Goal: Task Accomplishment & Management: Complete application form

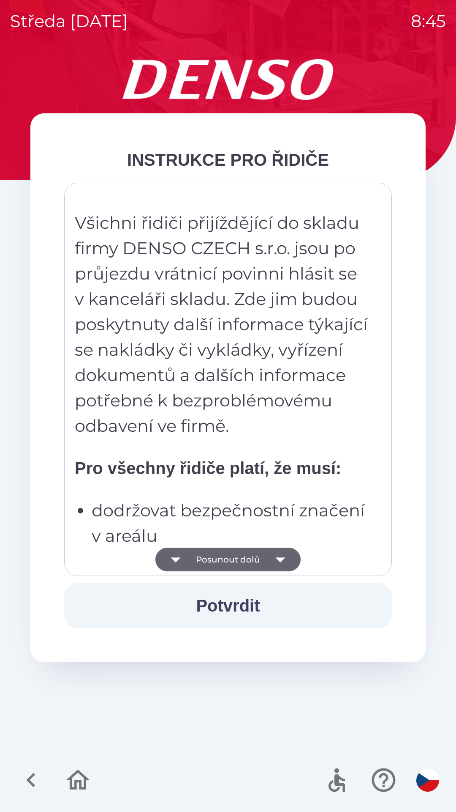
click at [235, 556] on button "Posunout dolů" at bounding box center [228, 559] width 145 height 24
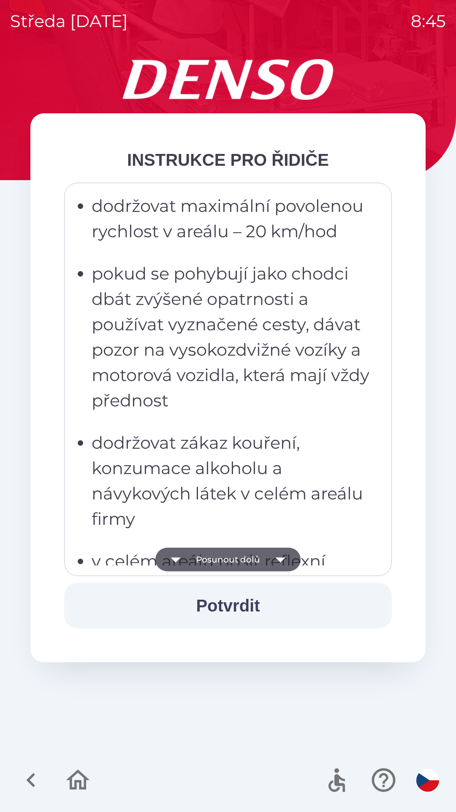
click at [245, 562] on button "Posunout dolů" at bounding box center [228, 559] width 145 height 24
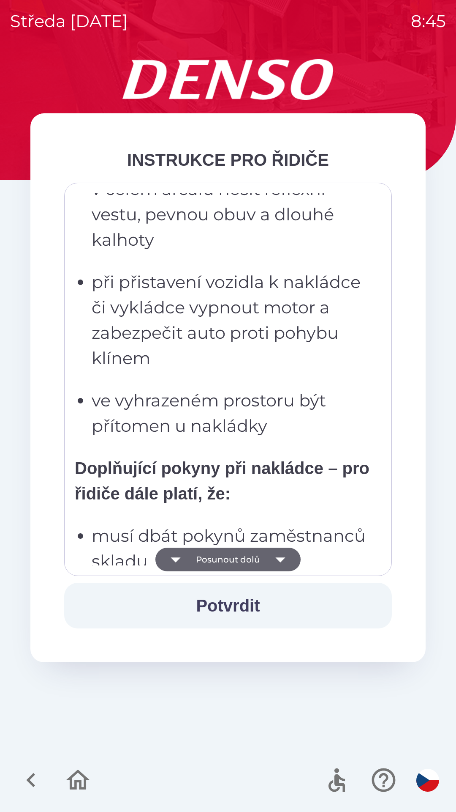
click at [239, 556] on button "Posunout dolů" at bounding box center [228, 559] width 145 height 24
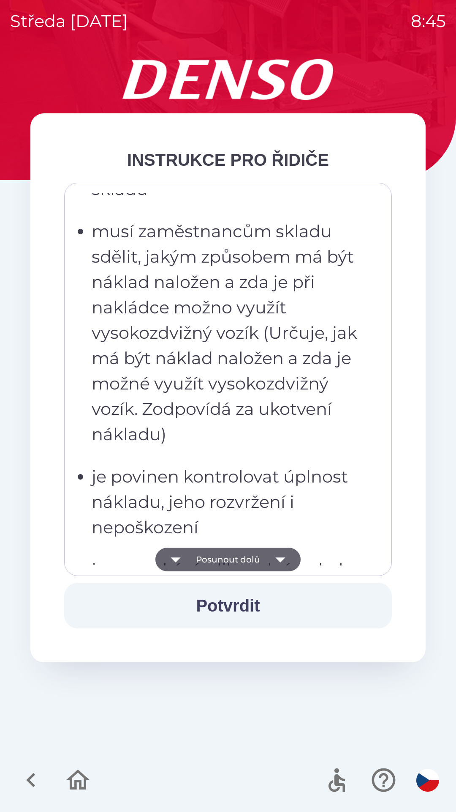
click at [239, 560] on button "Posunout dolů" at bounding box center [228, 559] width 145 height 24
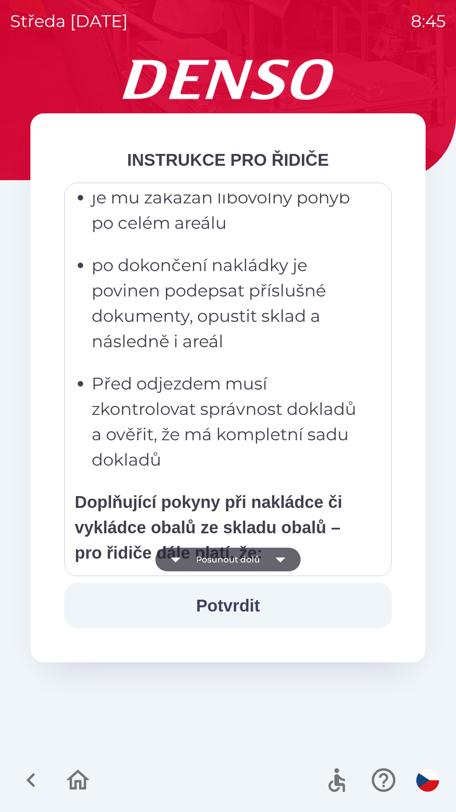
click at [246, 556] on button "Posunout dolů" at bounding box center [228, 559] width 145 height 24
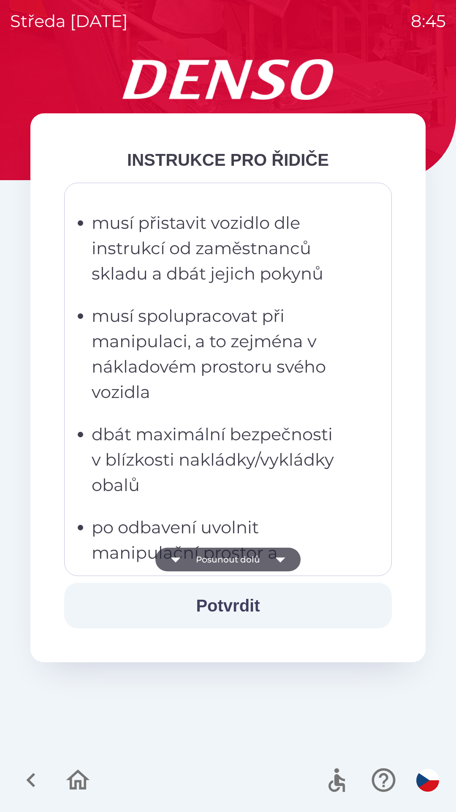
click at [246, 555] on button "Posunout dolů" at bounding box center [228, 559] width 145 height 24
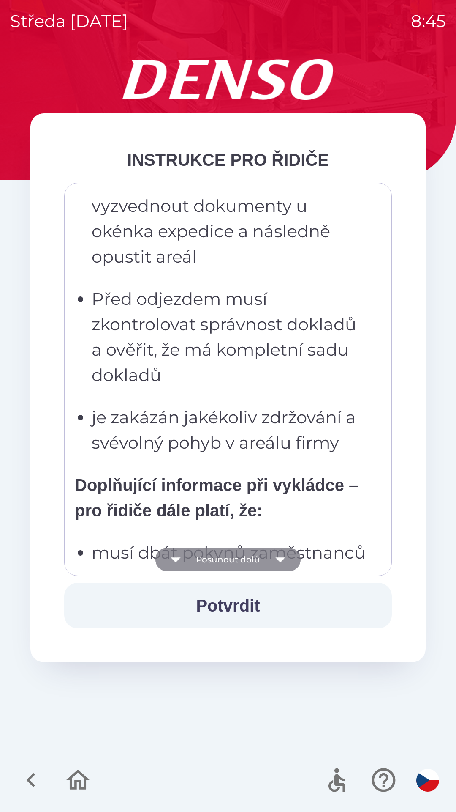
click at [240, 559] on button "Posunout dolů" at bounding box center [228, 559] width 145 height 24
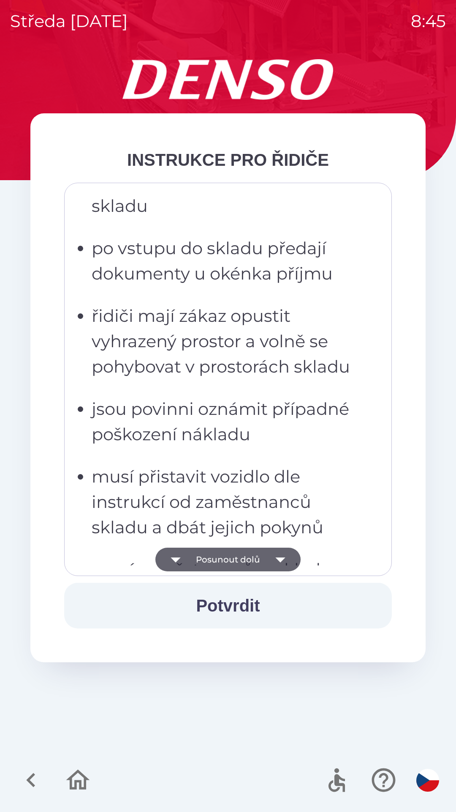
click at [244, 558] on button "Posunout dolů" at bounding box center [228, 559] width 145 height 24
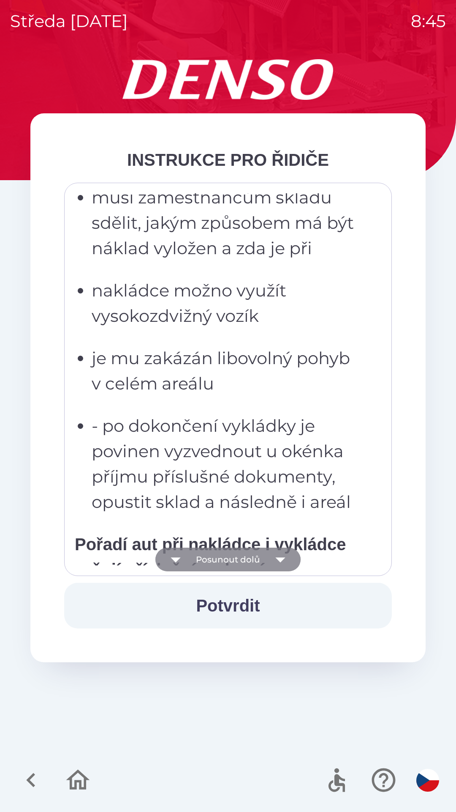
click at [248, 555] on button "Posunout dolů" at bounding box center [228, 559] width 145 height 24
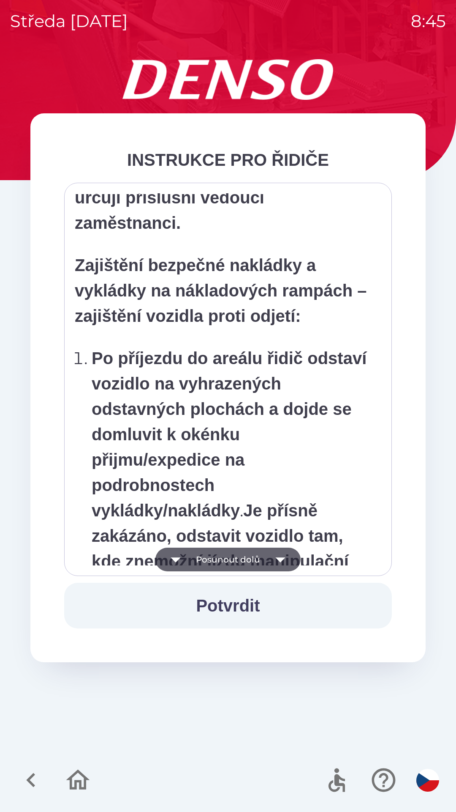
click at [243, 550] on button "Posunout dolů" at bounding box center [228, 559] width 145 height 24
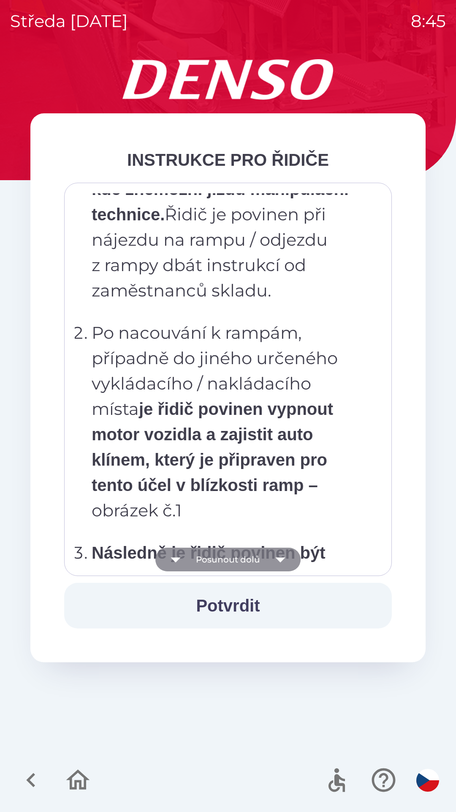
click at [239, 557] on button "Posunout dolů" at bounding box center [228, 559] width 145 height 24
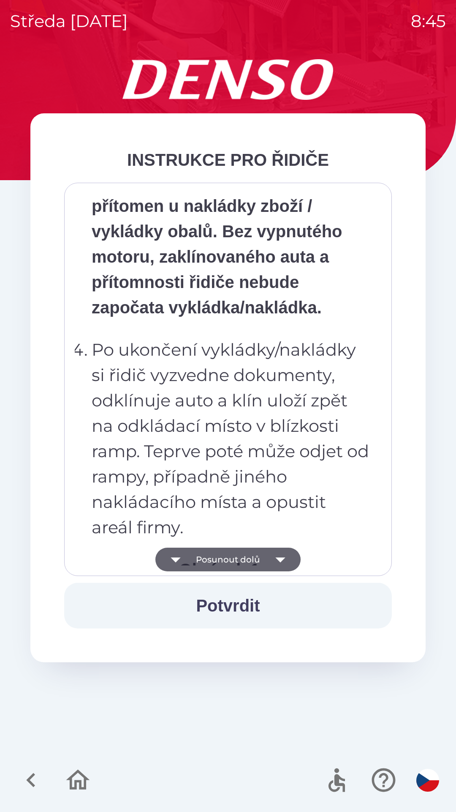
click at [251, 562] on button "Posunout dolů" at bounding box center [228, 559] width 145 height 24
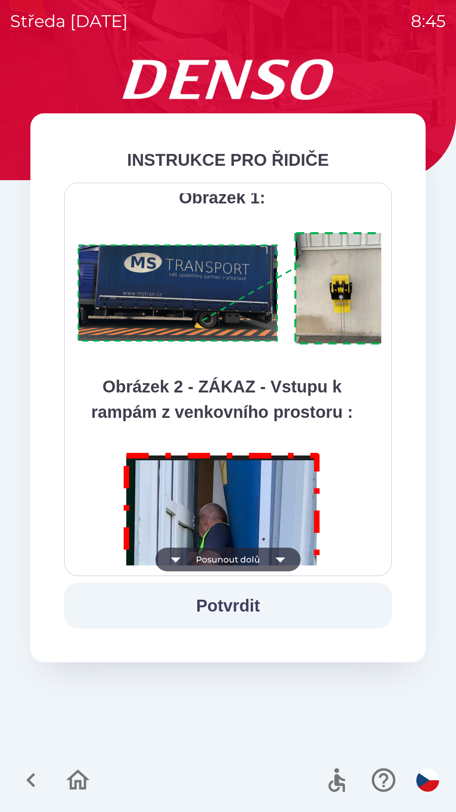
click at [251, 555] on button "Posunout dolů" at bounding box center [228, 559] width 145 height 24
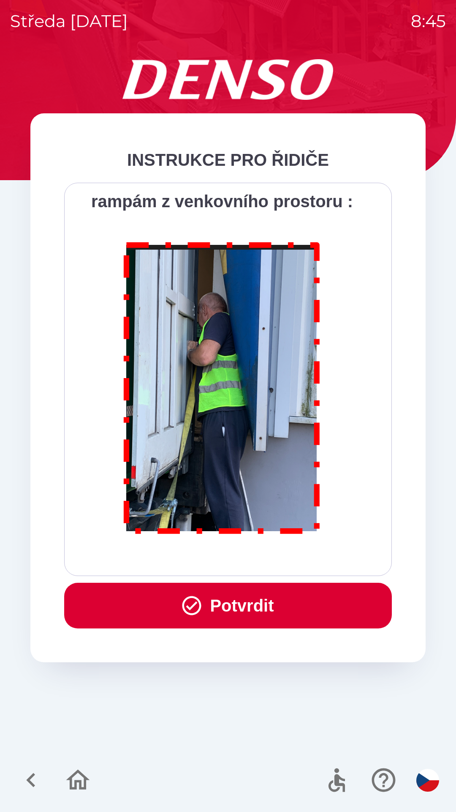
click at [252, 612] on button "Potvrdit" at bounding box center [228, 605] width 328 height 46
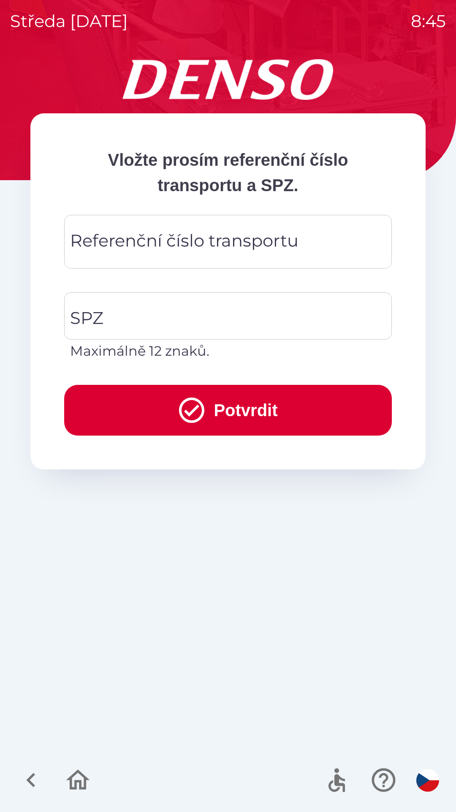
click at [113, 243] on div "Referenční číslo transportu Referenční číslo transportu" at bounding box center [228, 242] width 328 height 54
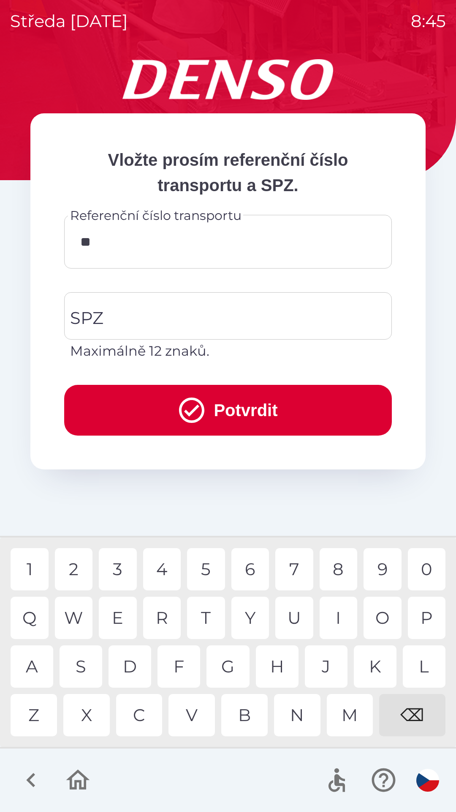
click at [166, 570] on div "4" at bounding box center [162, 569] width 38 height 42
click at [340, 571] on div "8" at bounding box center [339, 569] width 38 height 42
click at [389, 574] on div "9" at bounding box center [383, 569] width 38 height 42
type input "******"
click at [420, 574] on div "0" at bounding box center [427, 569] width 38 height 42
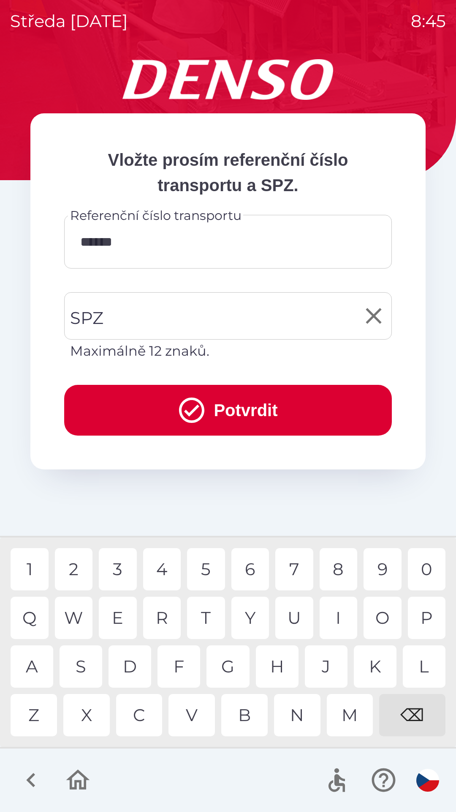
click at [125, 307] on input "SPZ" at bounding box center [222, 316] width 308 height 40
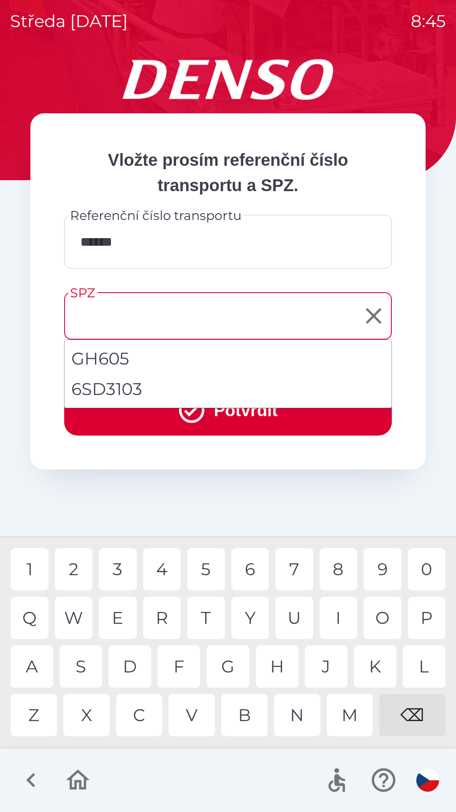
click at [116, 390] on li "6SD3103" at bounding box center [228, 389] width 327 height 30
type input "*******"
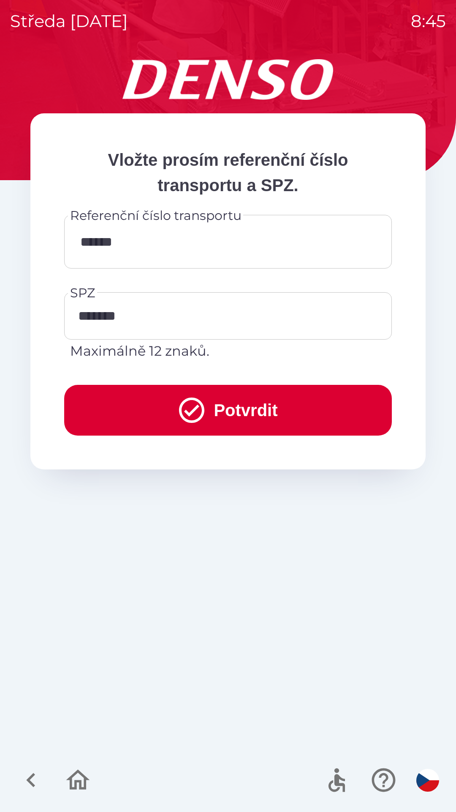
click at [238, 410] on button "Potvrdit" at bounding box center [228, 410] width 328 height 51
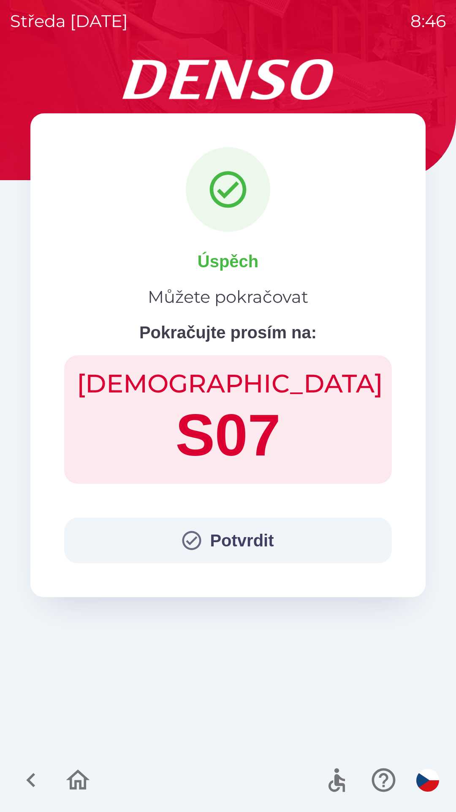
click at [219, 543] on button "Potvrdit" at bounding box center [228, 540] width 328 height 46
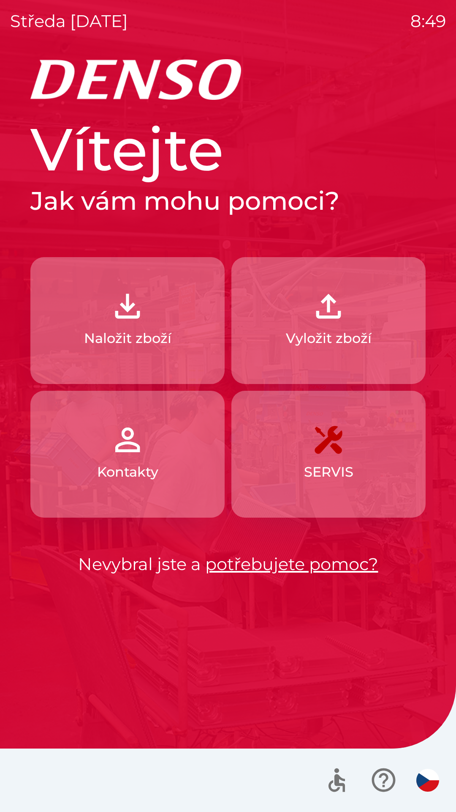
click at [291, 337] on p "Vyložit zboží" at bounding box center [329, 338] width 86 height 20
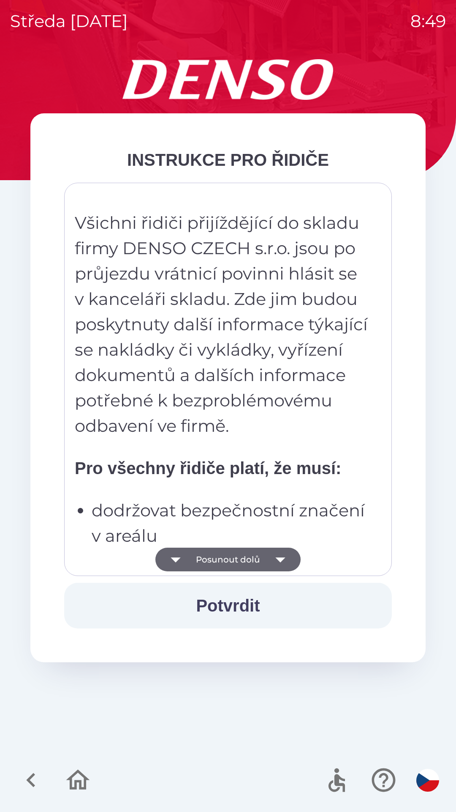
click at [178, 558] on icon "button" at bounding box center [176, 559] width 10 height 5
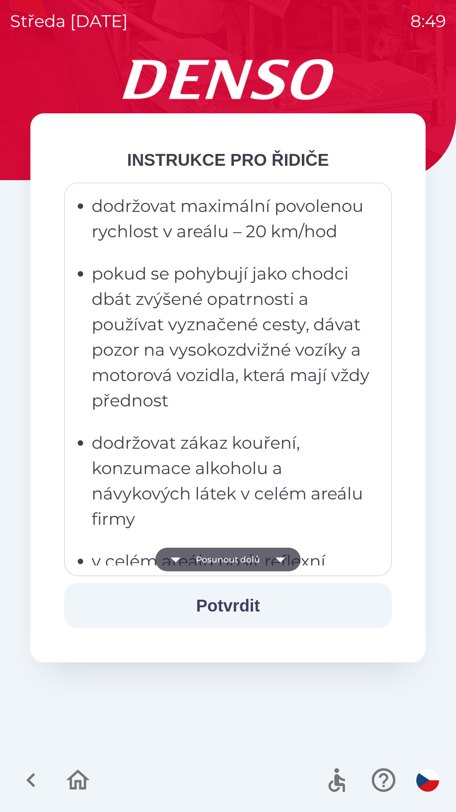
click at [182, 560] on icon "button" at bounding box center [176, 559] width 24 height 24
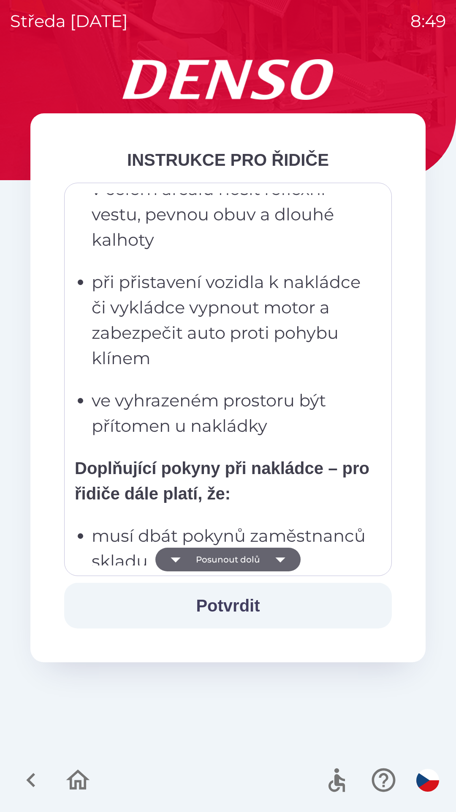
click at [189, 563] on button "Posunout dolů" at bounding box center [228, 559] width 145 height 24
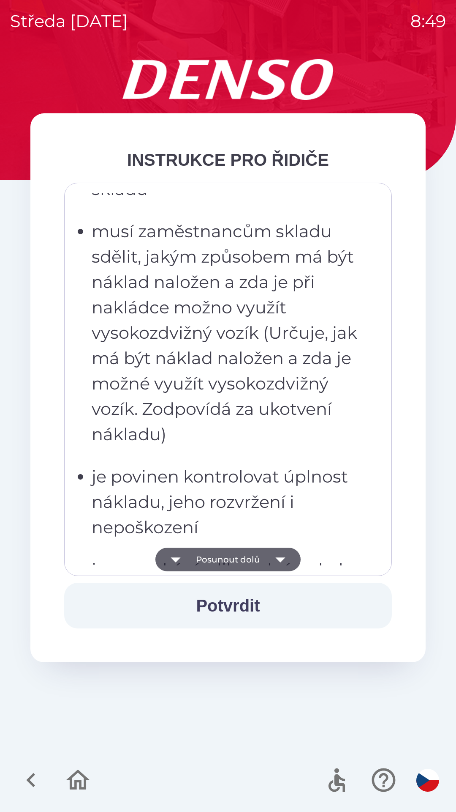
click at [188, 562] on icon "button" at bounding box center [176, 559] width 24 height 24
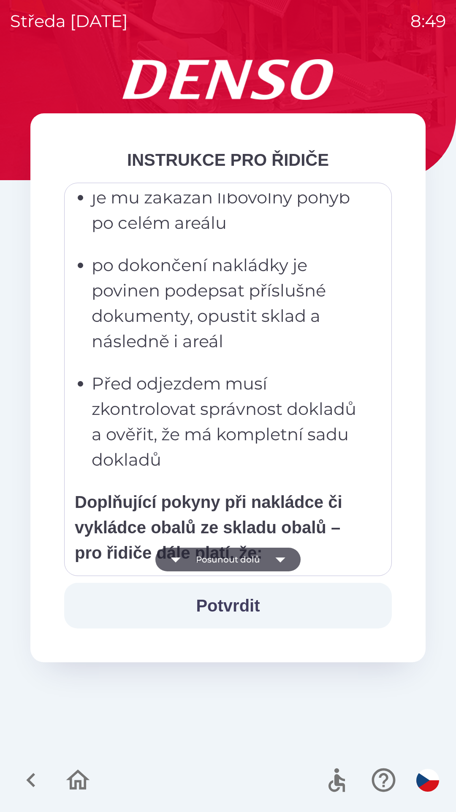
click at [186, 563] on icon "button" at bounding box center [176, 559] width 24 height 24
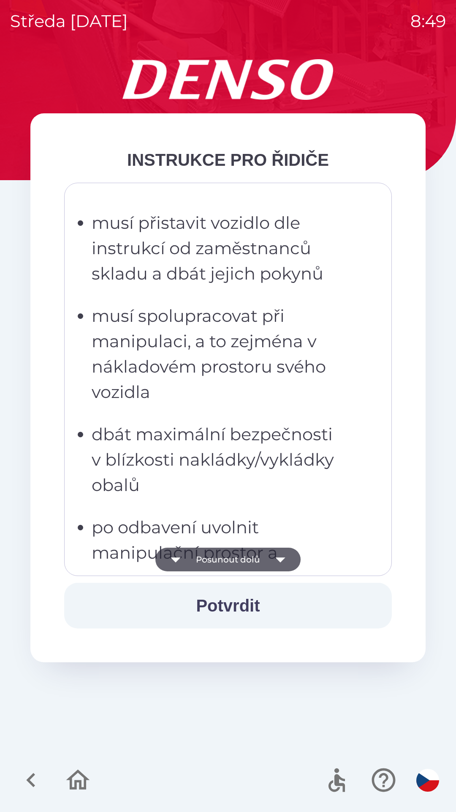
click at [185, 559] on icon "button" at bounding box center [176, 559] width 24 height 24
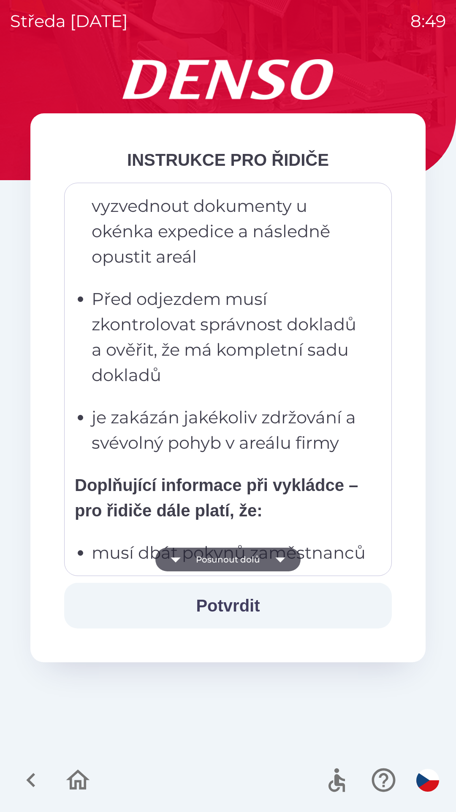
click at [187, 560] on icon "button" at bounding box center [176, 559] width 24 height 24
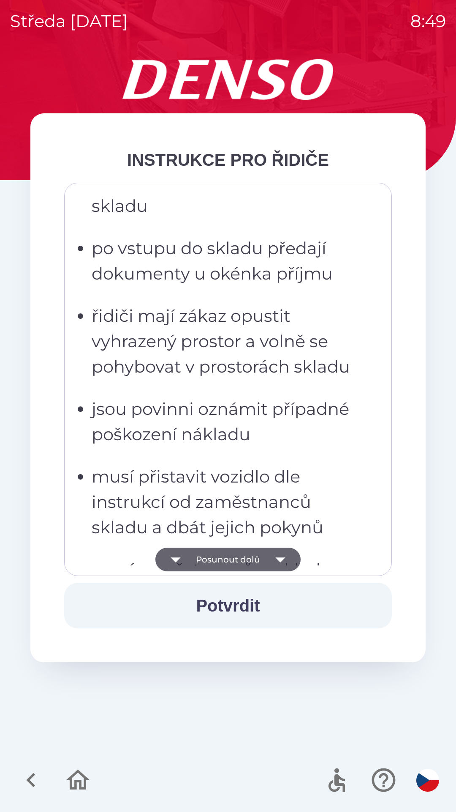
click at [186, 556] on icon "button" at bounding box center [176, 559] width 24 height 24
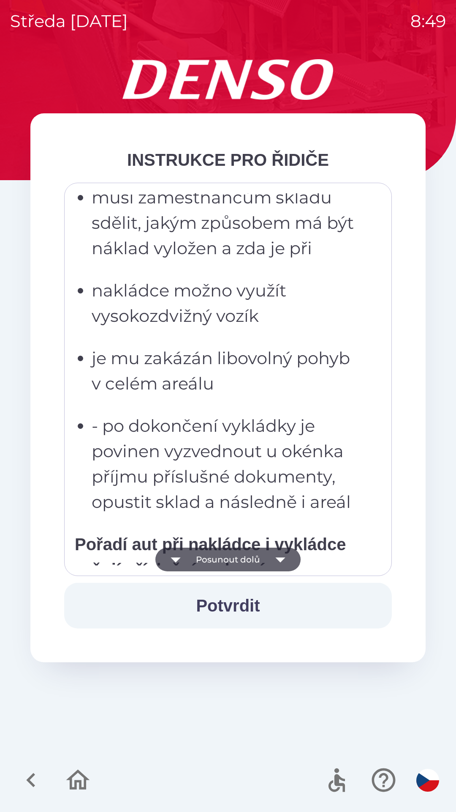
click at [187, 558] on icon "button" at bounding box center [176, 559] width 24 height 24
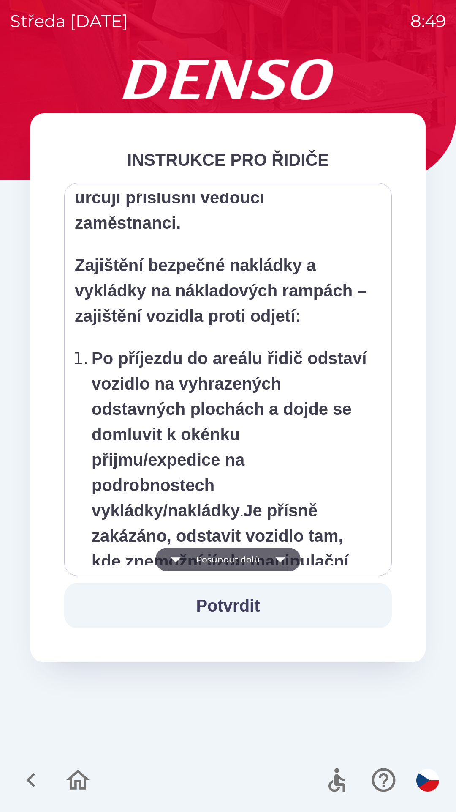
click at [190, 556] on button "Posunout dolů" at bounding box center [228, 559] width 145 height 24
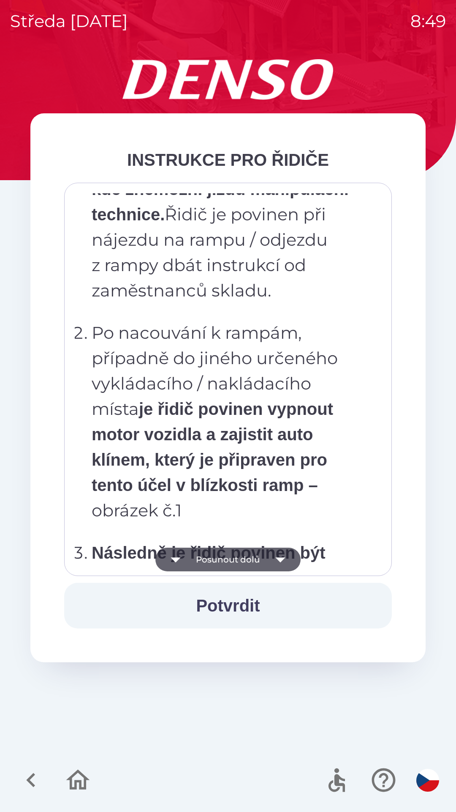
click at [192, 556] on button "Posunout dolů" at bounding box center [228, 559] width 145 height 24
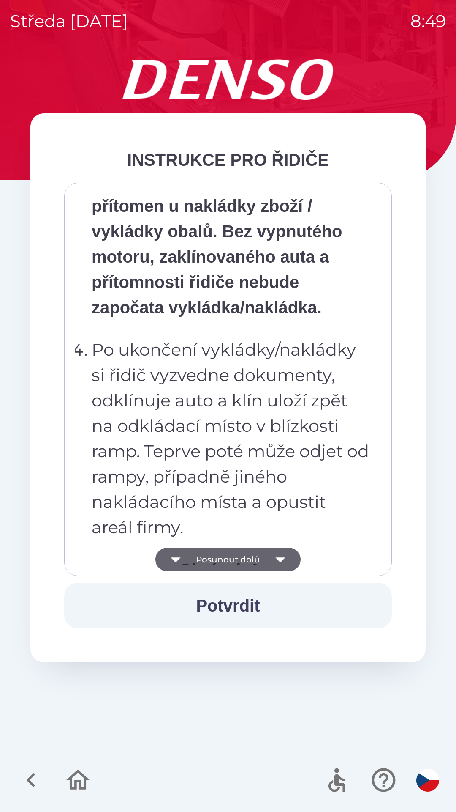
click at [194, 555] on button "Posunout dolů" at bounding box center [228, 559] width 145 height 24
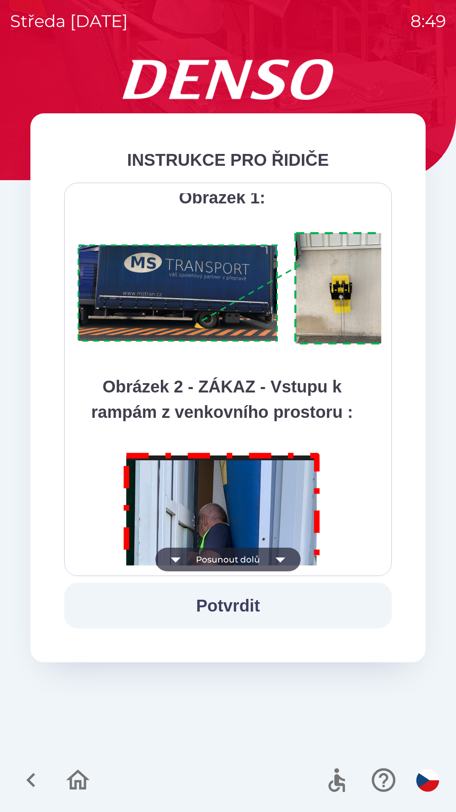
click at [196, 555] on button "Posunout dolů" at bounding box center [228, 559] width 145 height 24
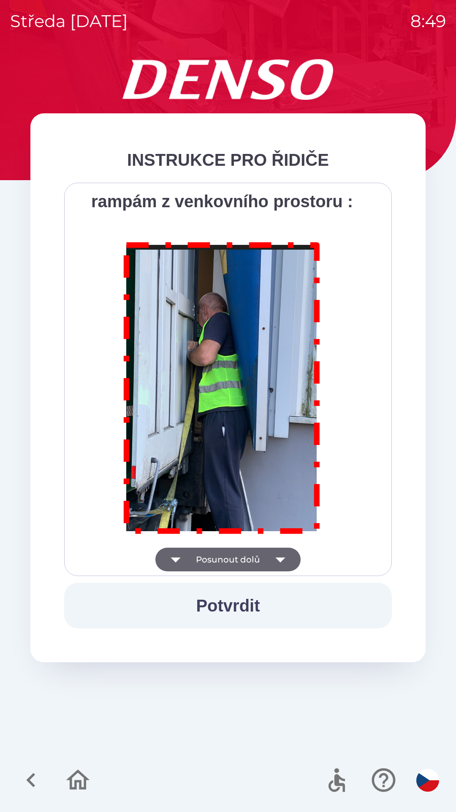
scroll to position [4750, 0]
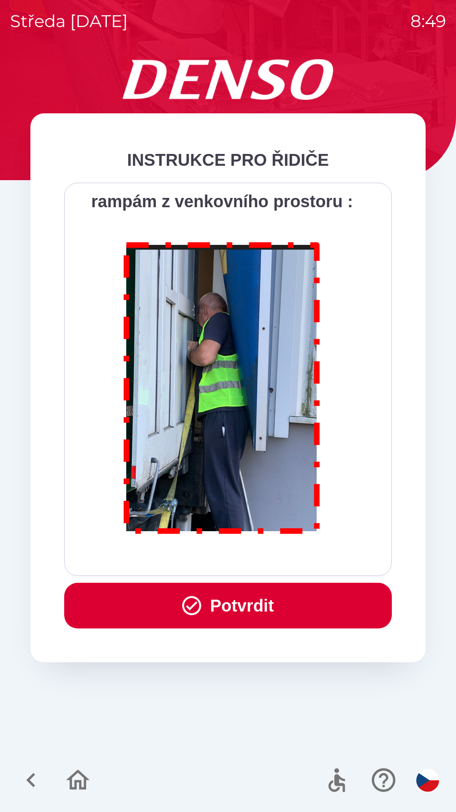
click at [195, 600] on icon "button" at bounding box center [192, 605] width 19 height 19
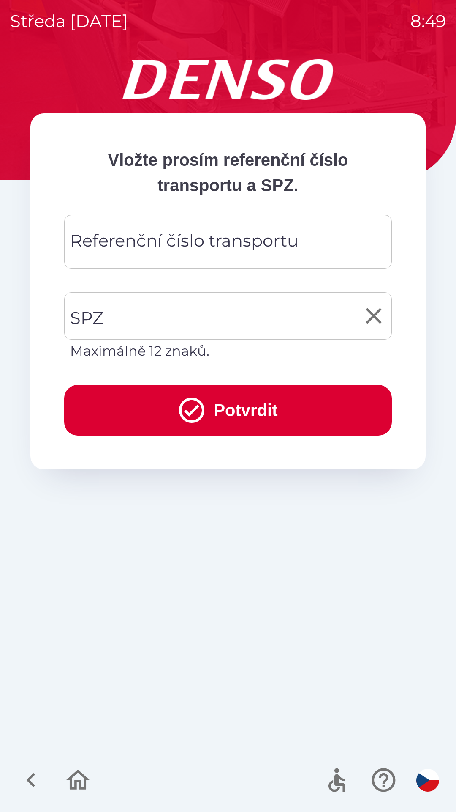
click at [234, 322] on input "SPZ" at bounding box center [222, 316] width 308 height 40
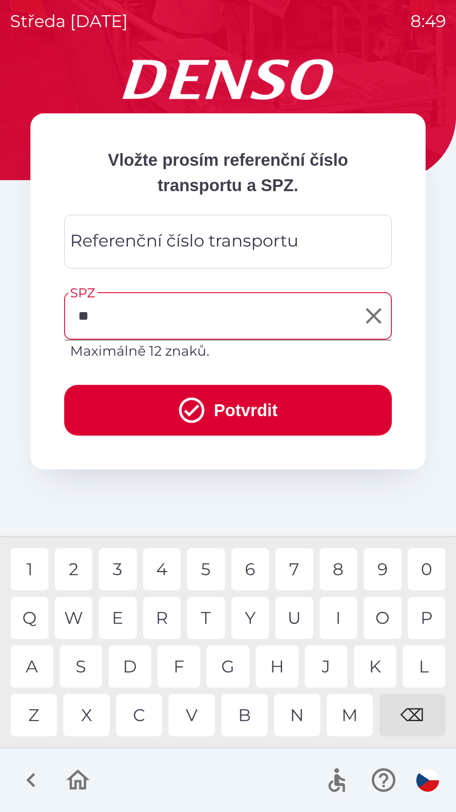
click at [37, 662] on div "A" at bounding box center [32, 666] width 43 height 42
click at [77, 571] on div "2" at bounding box center [74, 569] width 38 height 42
type input "*******"
click at [256, 409] on button "Potvrdit" at bounding box center [228, 410] width 328 height 51
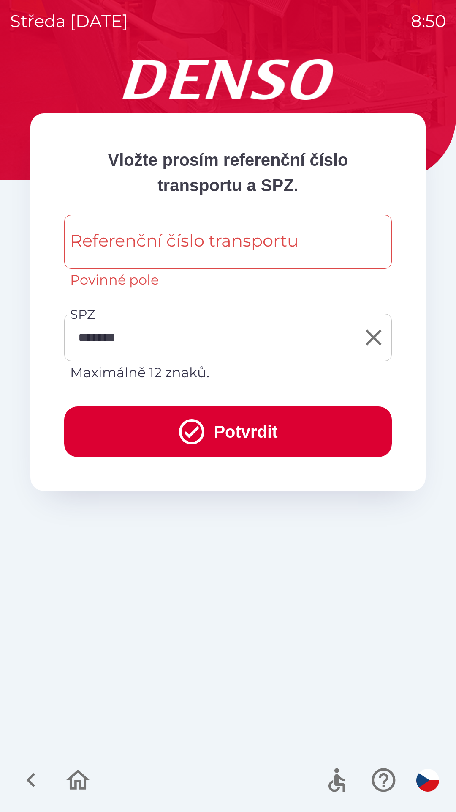
click at [279, 240] on div "Referenční číslo transportu Referenční číslo transportu Povinné pole" at bounding box center [228, 252] width 328 height 75
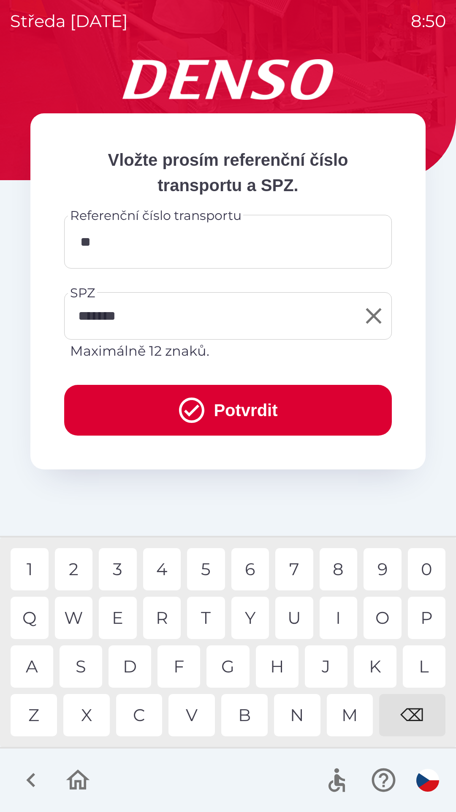
click at [381, 629] on div "O" at bounding box center [383, 617] width 38 height 42
click at [170, 580] on div "4" at bounding box center [162, 569] width 38 height 42
click at [121, 570] on div "3" at bounding box center [118, 569] width 38 height 42
type input "**********"
click at [293, 573] on div "7" at bounding box center [295, 569] width 38 height 42
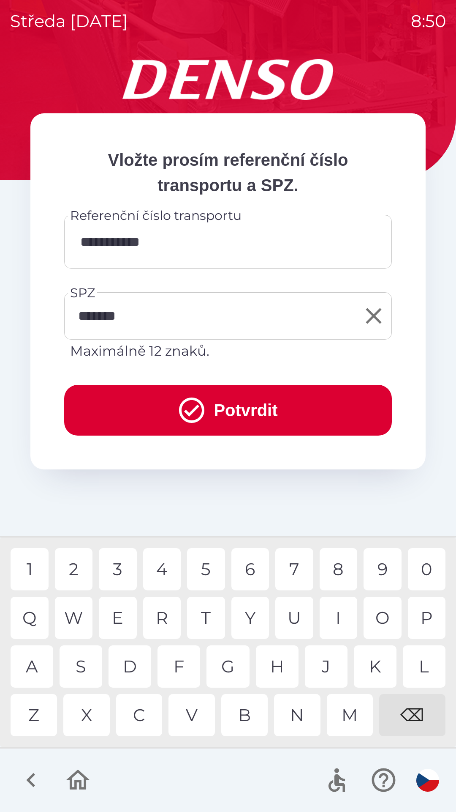
click at [249, 408] on button "Potvrdit" at bounding box center [228, 410] width 328 height 51
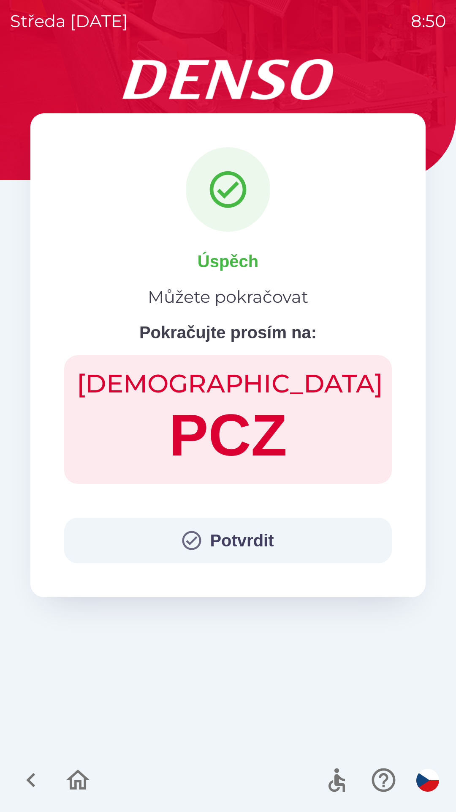
click at [232, 541] on button "Potvrdit" at bounding box center [228, 540] width 328 height 46
